Goal: Task Accomplishment & Management: Use online tool/utility

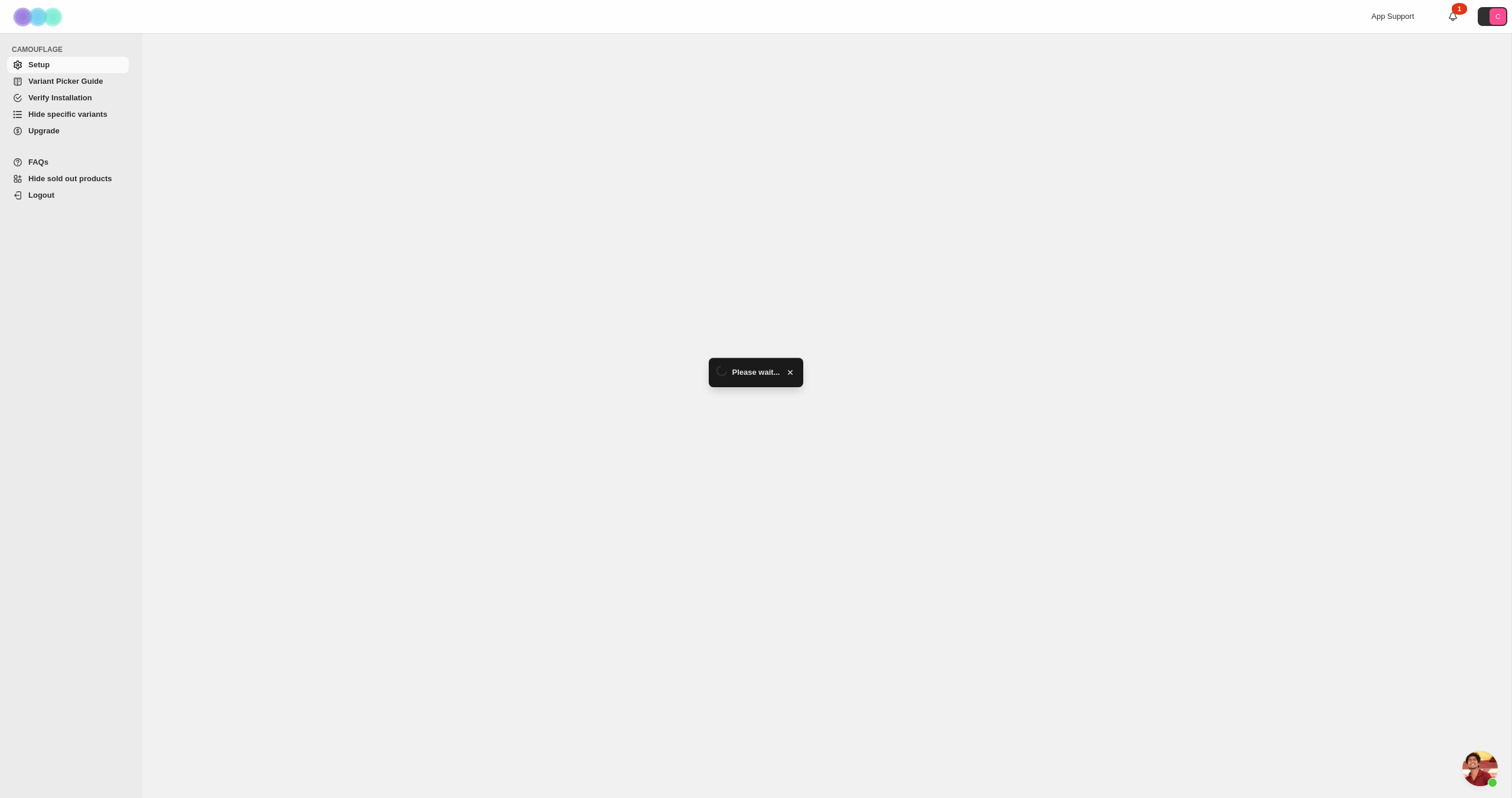
scroll to position [277, 0]
select select "******"
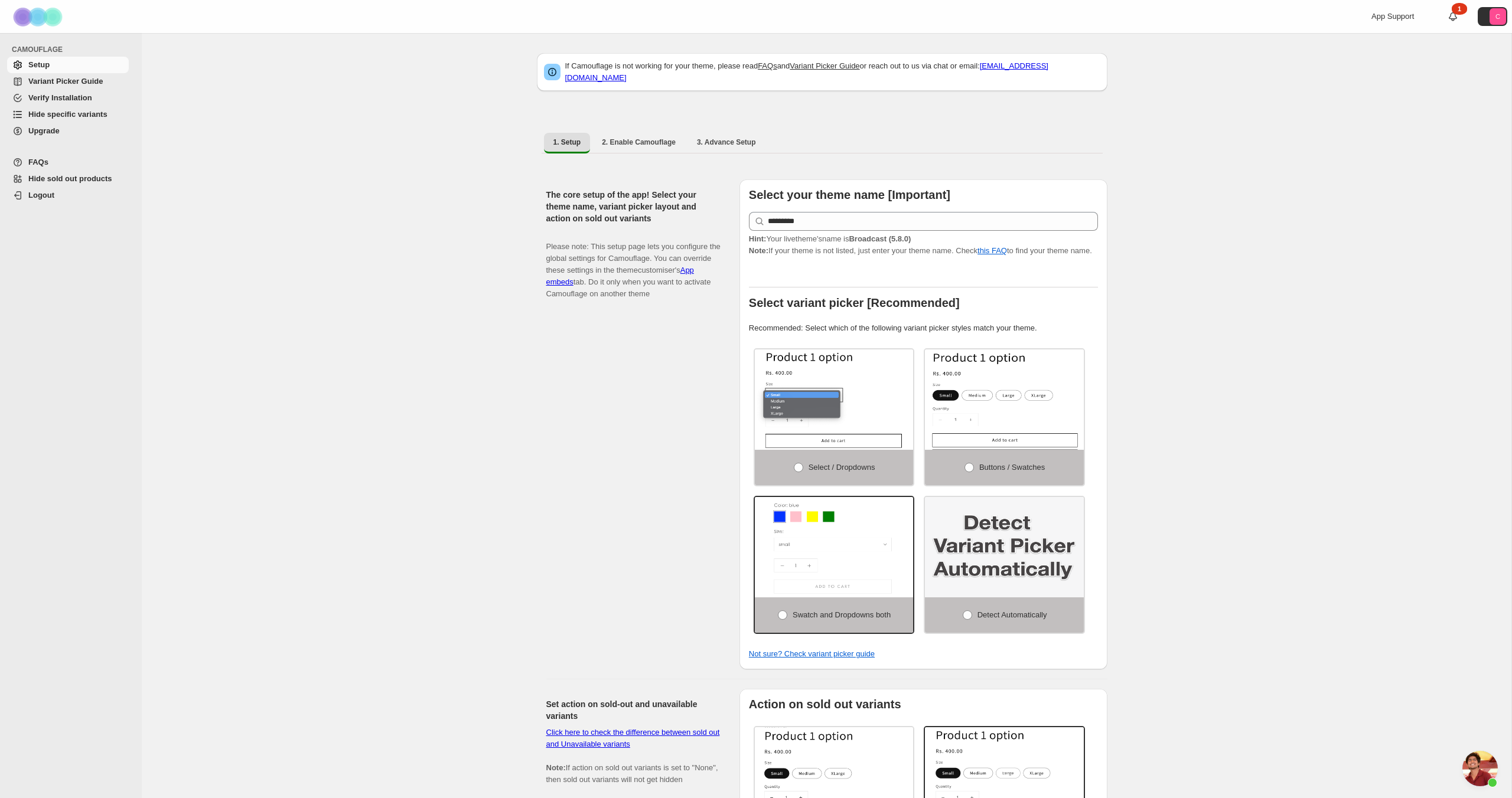
click at [66, 117] on span "Hide specific variants" at bounding box center [68, 113] width 79 height 9
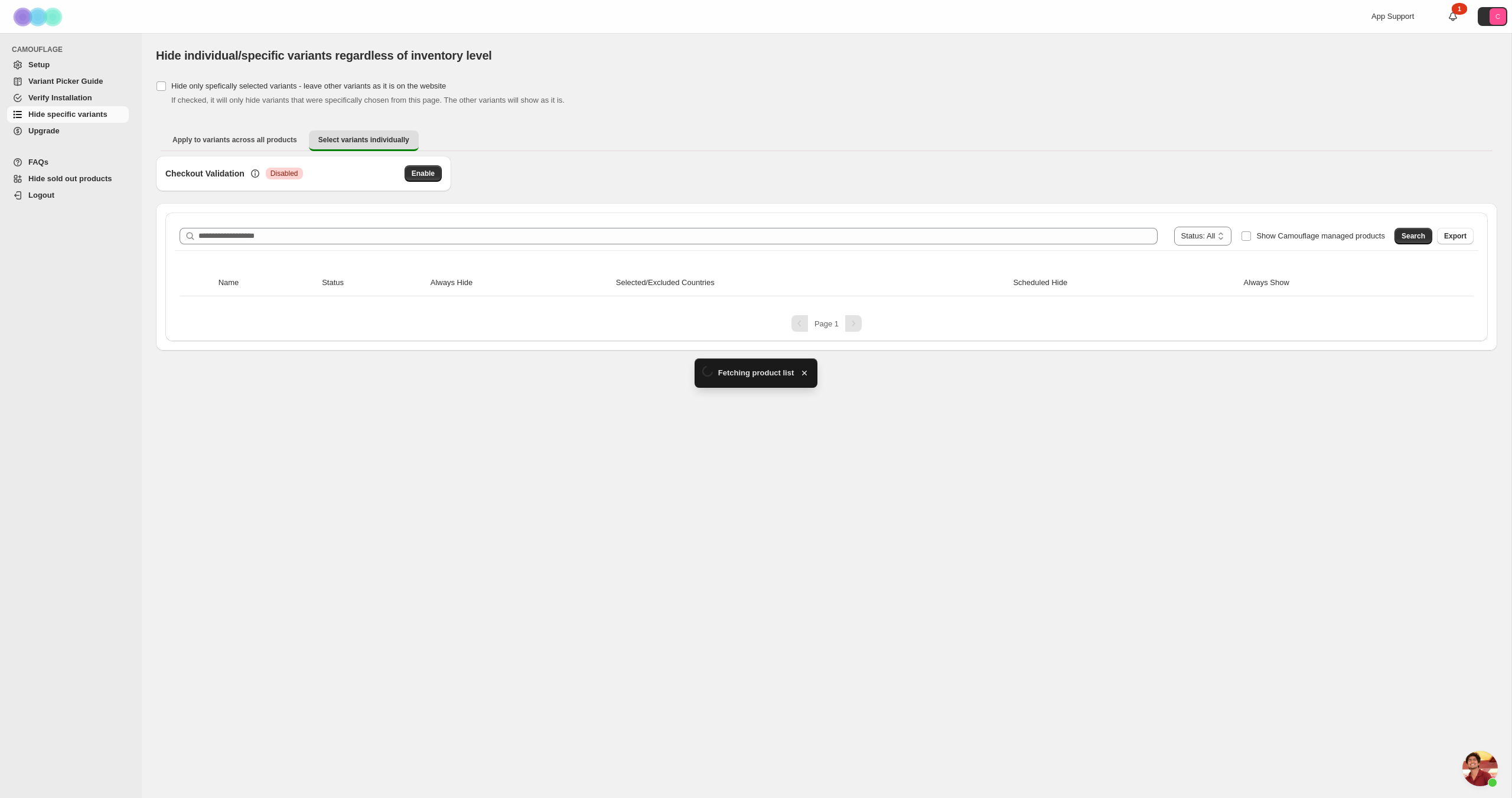
scroll to position [277, 0]
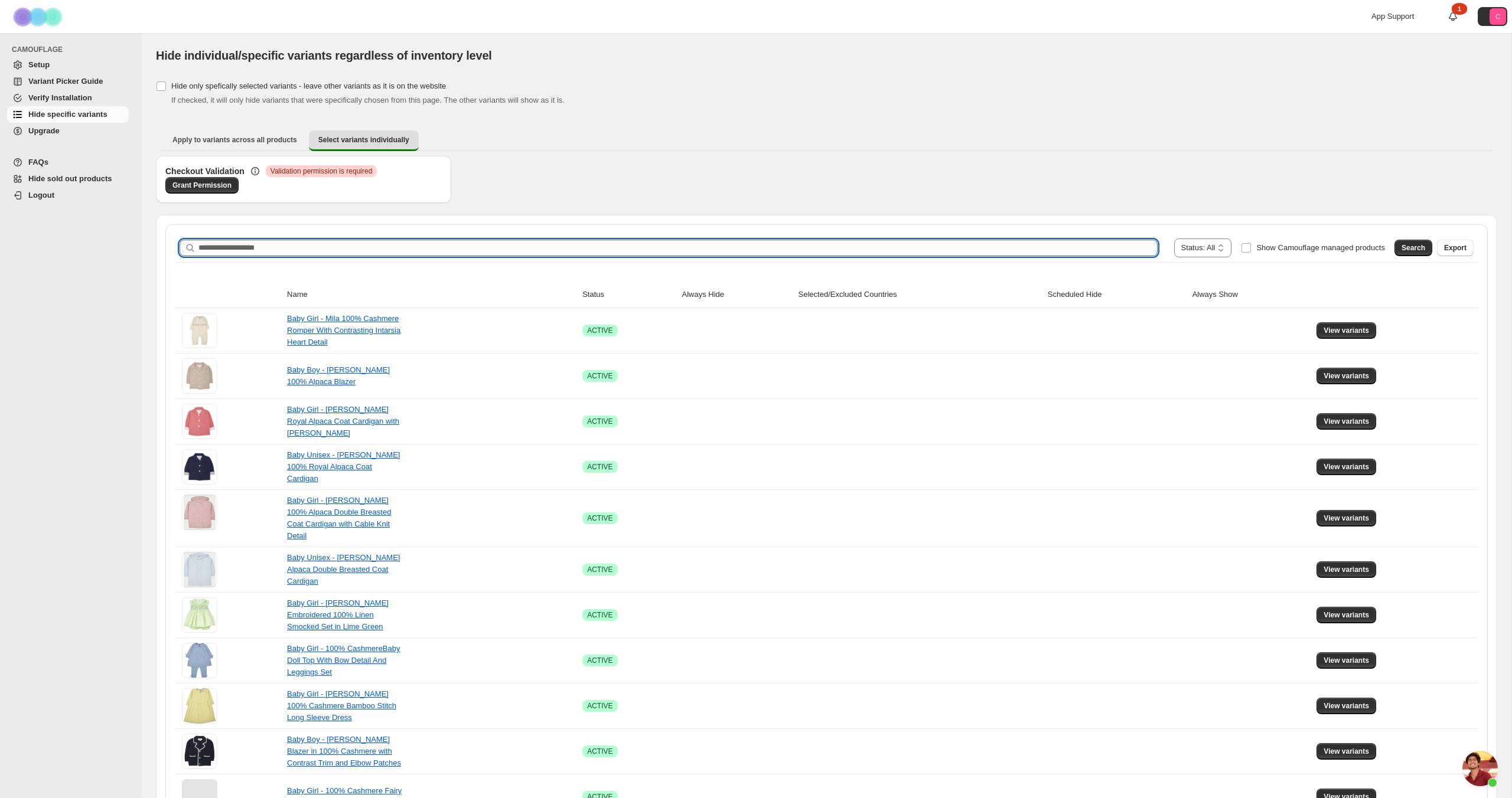
click at [252, 244] on input "Search product name" at bounding box center [678, 247] width 959 height 17
click at [1336, 331] on span "View variants" at bounding box center [1346, 330] width 46 height 9
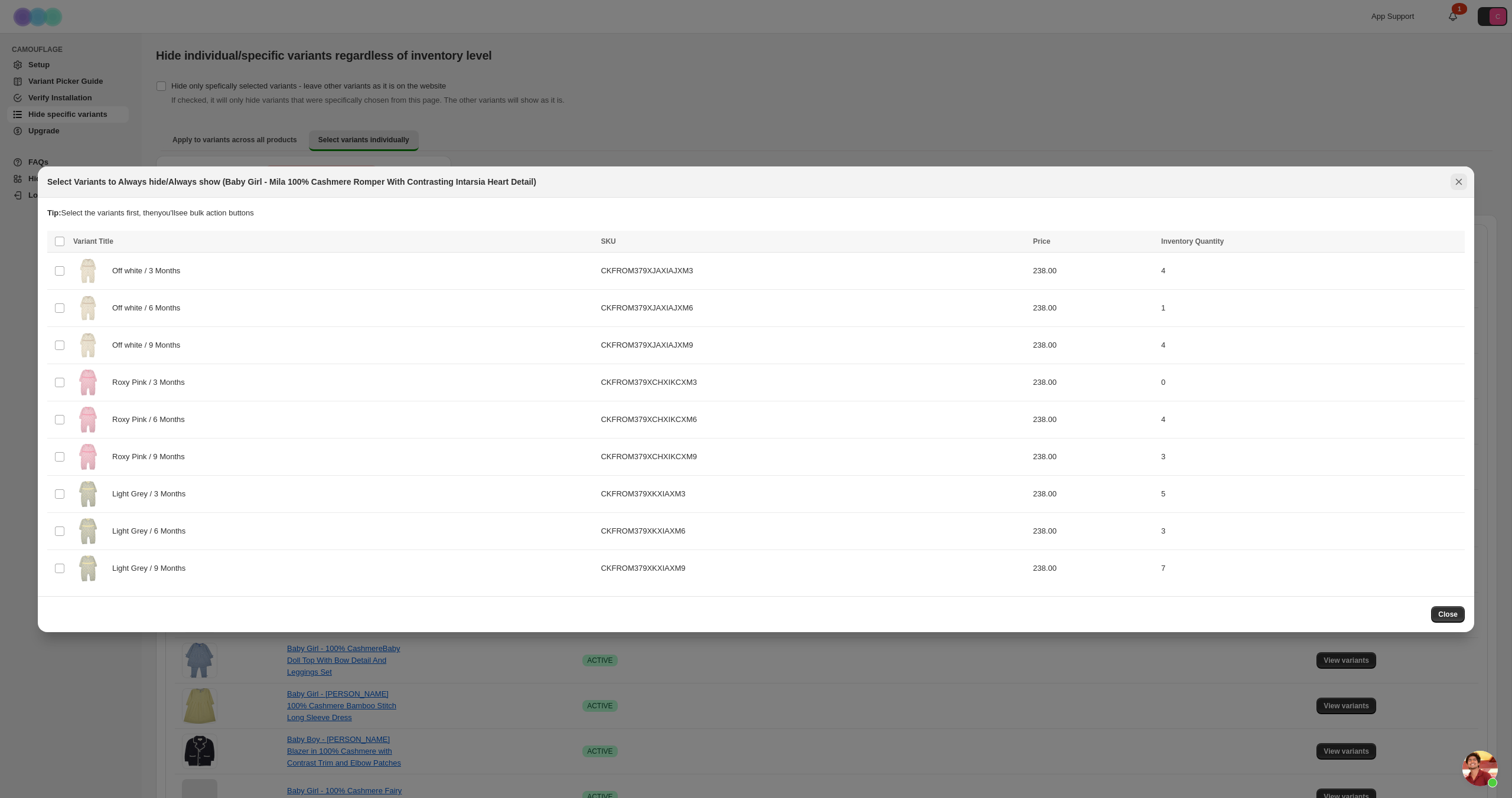
click at [1459, 182] on icon "Close" at bounding box center [1459, 182] width 12 height 12
